Goal: Task Accomplishment & Management: Manage account settings

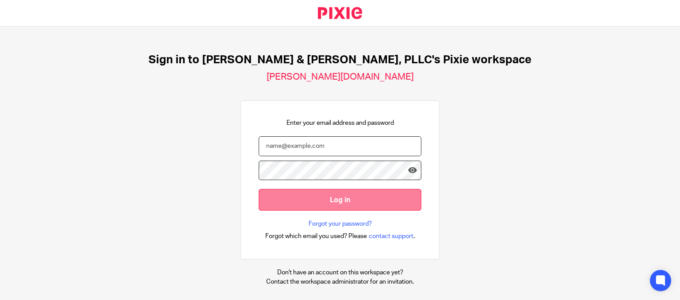
type input "[PERSON_NAME][EMAIL_ADDRESS][DOMAIN_NAME]"
drag, startPoint x: 338, startPoint y: 210, endPoint x: 342, endPoint y: 207, distance: 4.7
click at [339, 209] on input "Log in" at bounding box center [339, 200] width 163 height 22
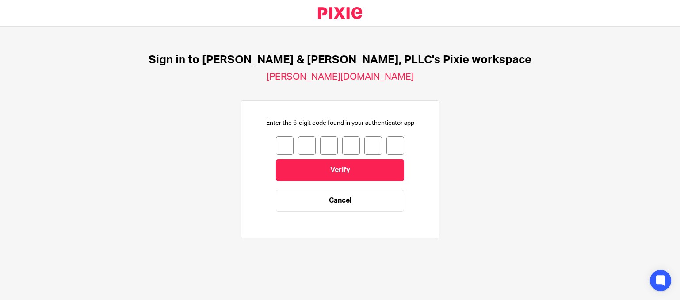
click at [276, 146] on input "number" at bounding box center [285, 145] width 18 height 19
type input "8"
type input "5"
type input "0"
type input "8"
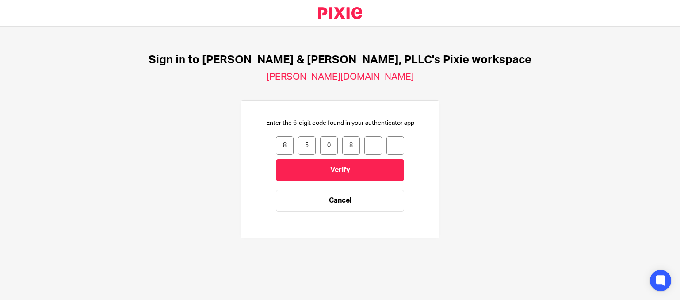
type input "0"
type input "4"
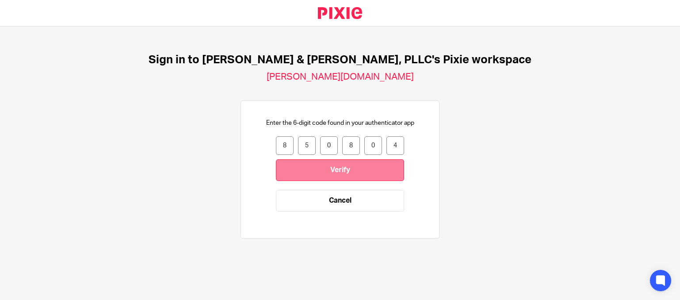
click at [322, 177] on input "Verify" at bounding box center [340, 170] width 128 height 22
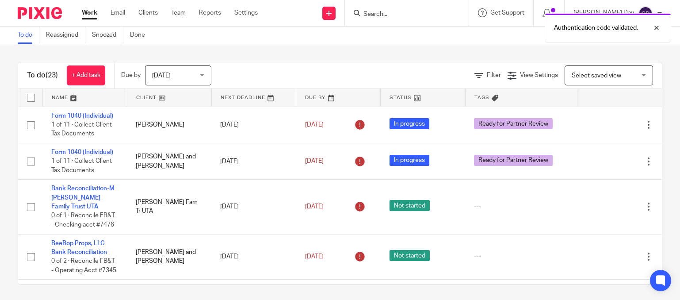
click at [622, 73] on span "Select saved view" at bounding box center [603, 75] width 65 height 19
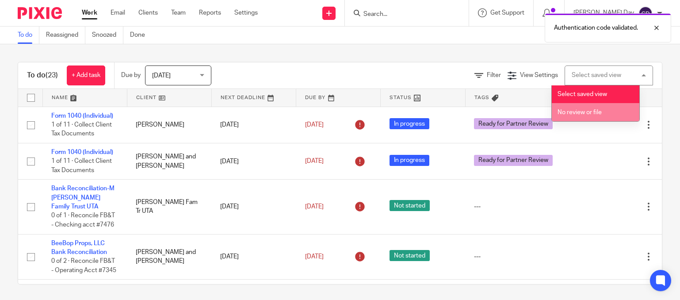
click at [596, 114] on span "No review or file" at bounding box center [579, 112] width 44 height 6
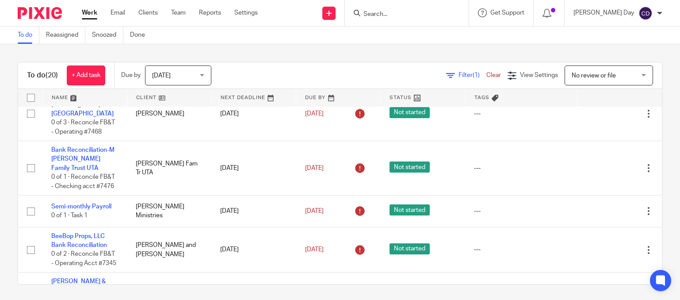
scroll to position [309, 0]
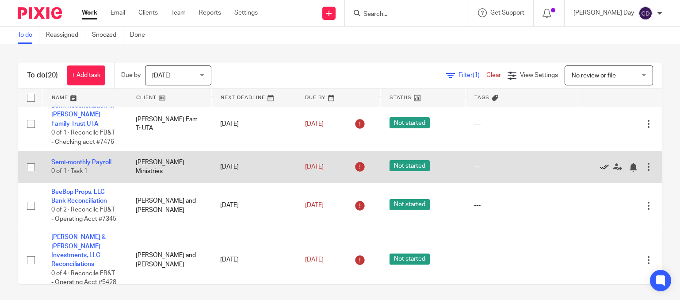
click at [600, 167] on icon at bounding box center [604, 167] width 9 height 9
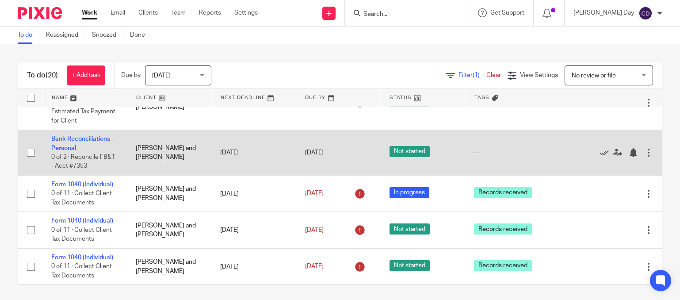
scroll to position [574, 0]
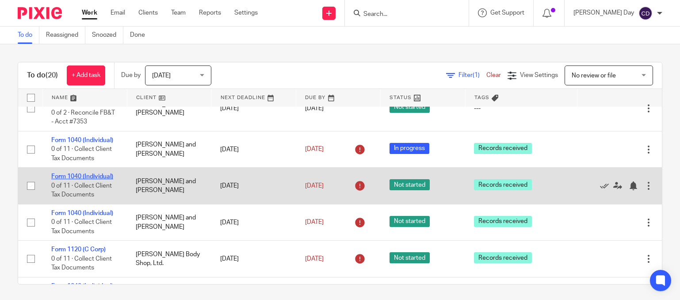
click at [93, 179] on link "Form 1040 (Individual)" at bounding box center [82, 176] width 62 height 6
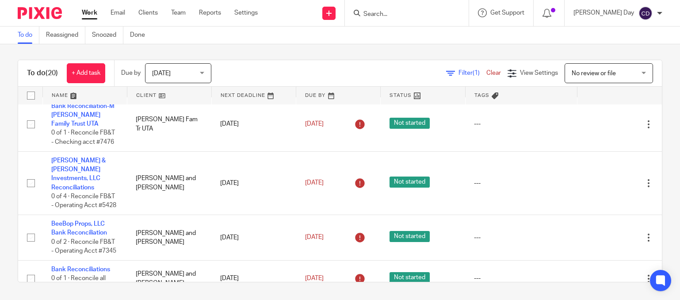
scroll to position [0, 0]
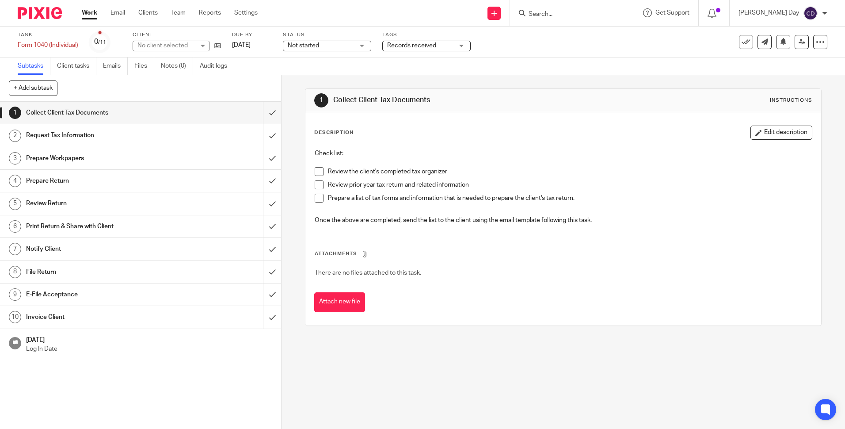
click at [330, 47] on span "Not started" at bounding box center [321, 45] width 66 height 9
click at [328, 77] on li "In progress" at bounding box center [327, 78] width 87 height 18
